Goal: Information Seeking & Learning: Check status

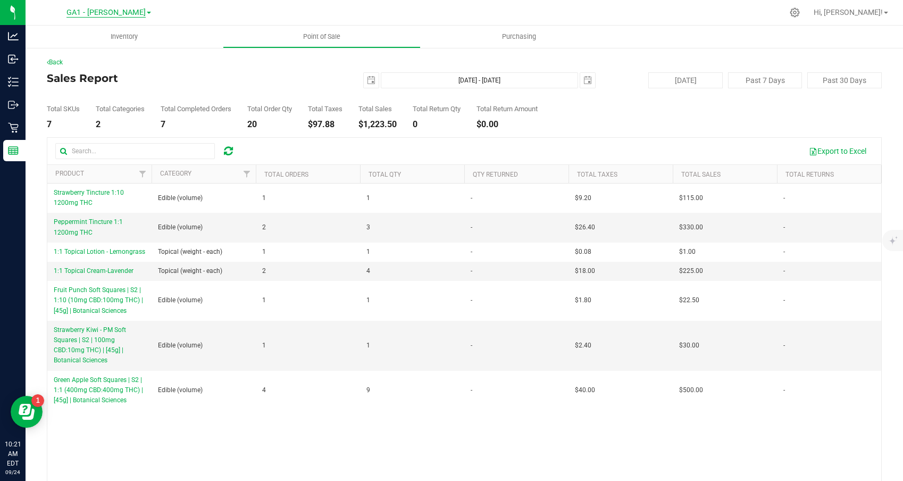
click at [114, 11] on span "GA1 - [PERSON_NAME]" at bounding box center [105, 13] width 79 height 10
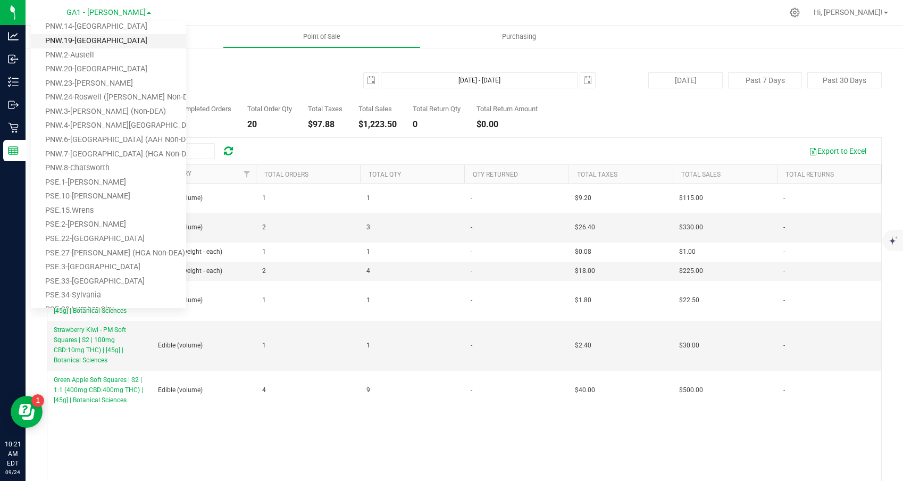
scroll to position [182, 0]
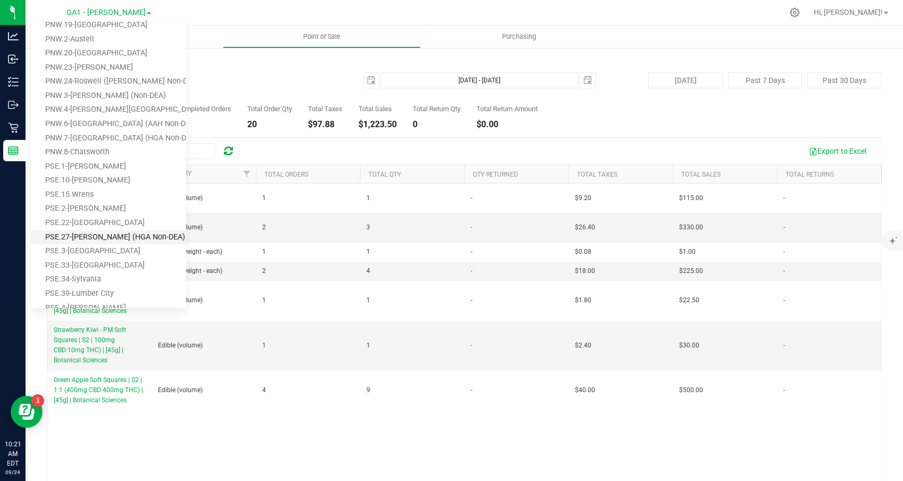
click at [90, 234] on link "PSE.27-[PERSON_NAME] (HGA Non-DEA)" at bounding box center [108, 237] width 155 height 14
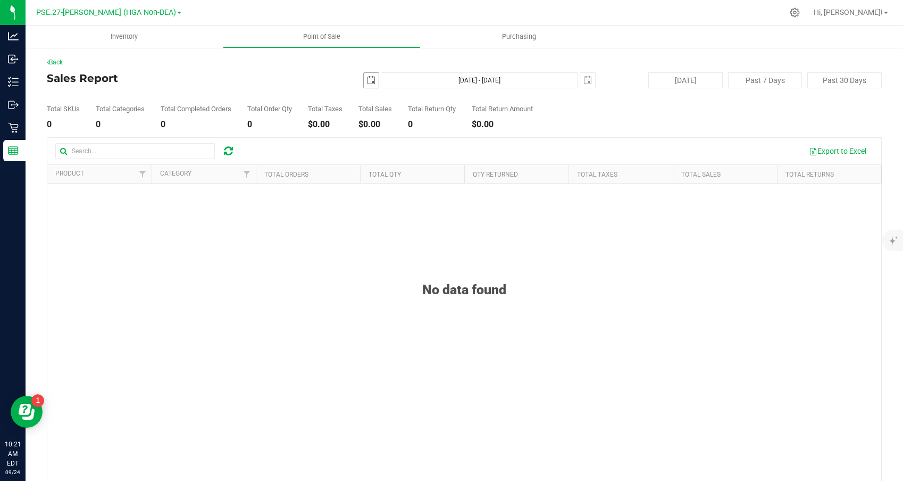
click at [367, 81] on span "select" at bounding box center [371, 80] width 9 height 9
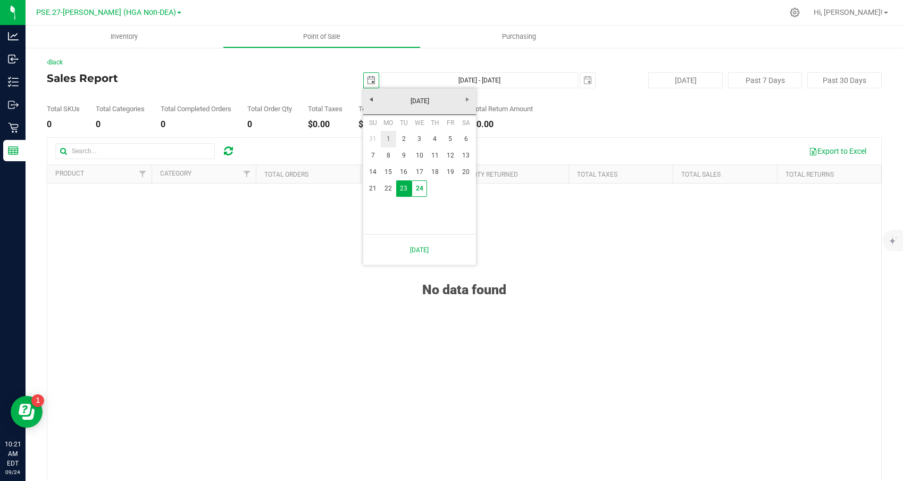
click at [388, 139] on link "1" at bounding box center [388, 139] width 15 height 16
type input "[DATE]"
type input "[DATE] - [DATE]"
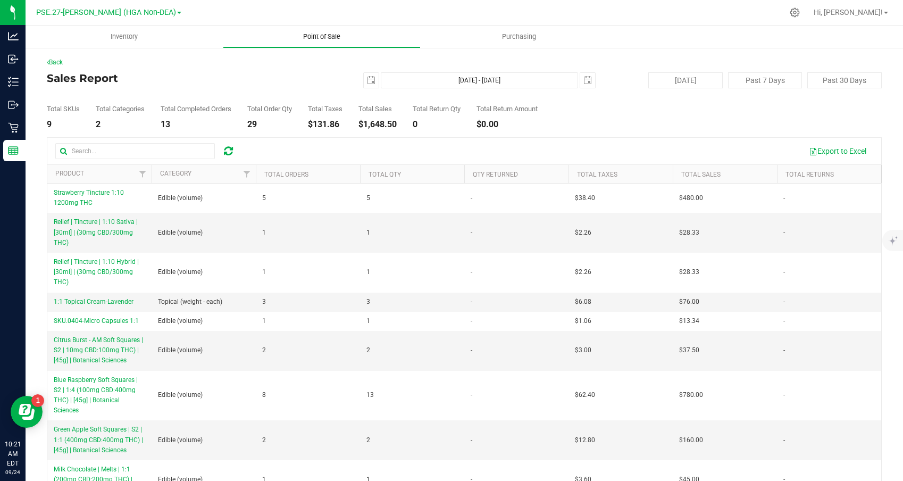
click at [309, 37] on span "Point of Sale" at bounding box center [322, 37] width 66 height 10
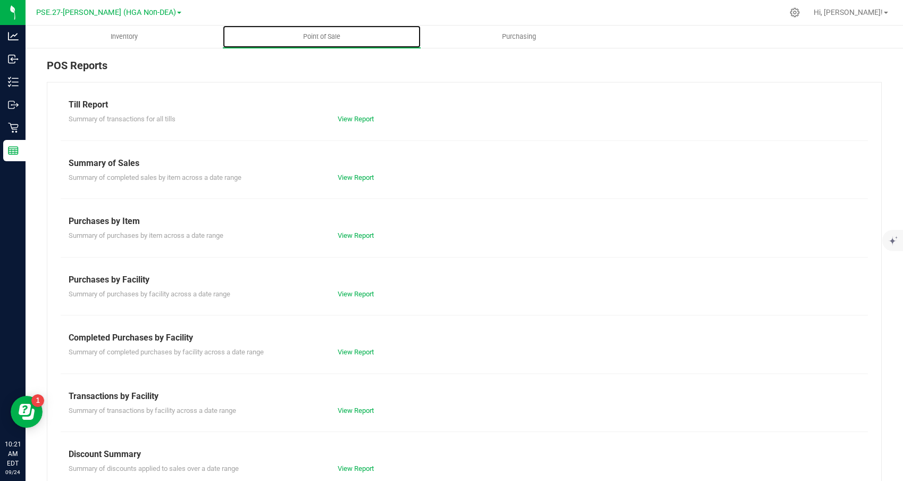
scroll to position [29, 0]
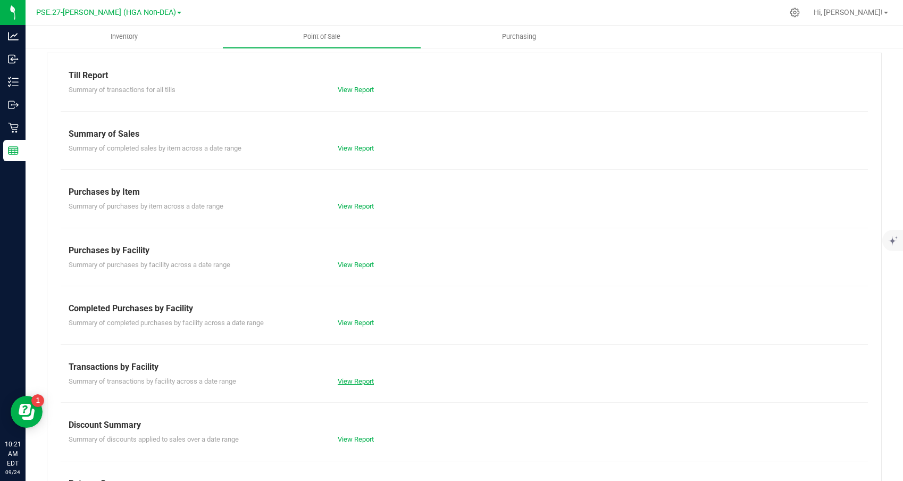
click at [349, 377] on link "View Report" at bounding box center [356, 381] width 36 height 8
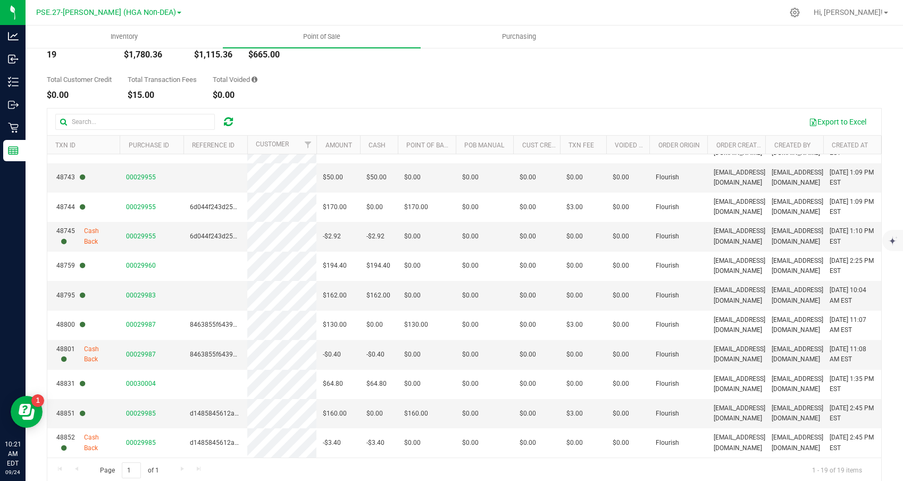
scroll to position [82, 0]
